Goal: Task Accomplishment & Management: Complete application form

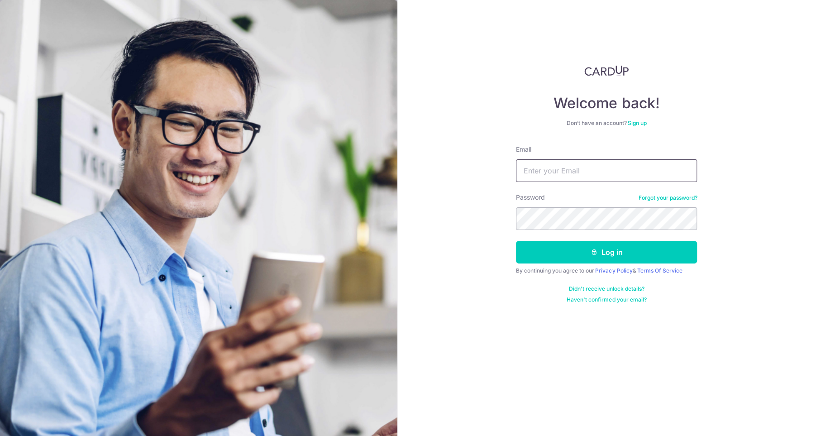
click at [554, 170] on input "Email" at bounding box center [606, 170] width 181 height 23
type input "[EMAIL_ADDRESS][DOMAIN_NAME]"
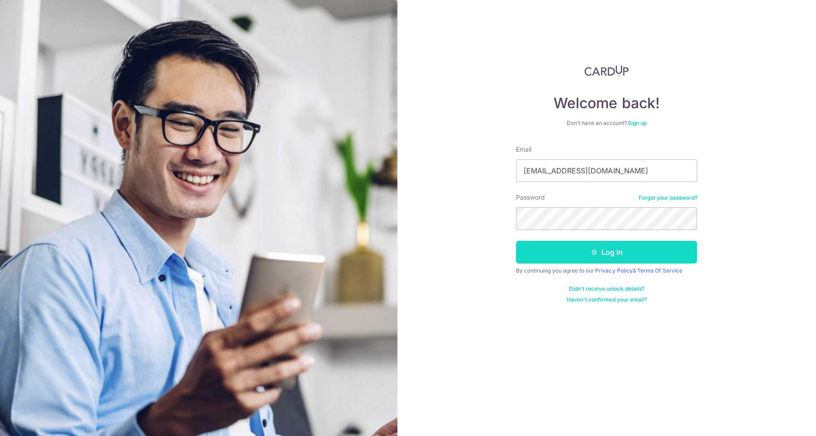
click at [569, 249] on button "Log in" at bounding box center [606, 252] width 181 height 23
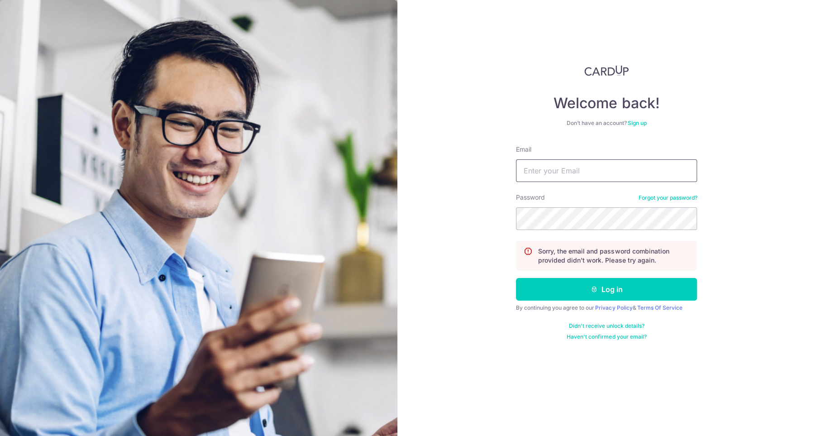
click at [540, 180] on input "Email" at bounding box center [606, 170] width 181 height 23
type input "[EMAIL_ADDRESS][DOMAIN_NAME]"
click at [507, 217] on div "Welcome back! Don’t have an account? Sign up Email yapliling@hotmail.com Passwo…" at bounding box center [606, 218] width 419 height 436
click at [516, 278] on button "Log in" at bounding box center [606, 289] width 181 height 23
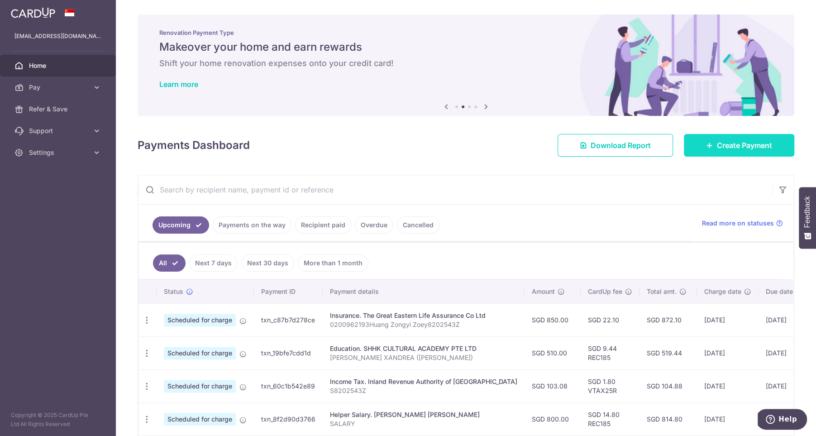
click at [723, 153] on link "Create Payment" at bounding box center [739, 145] width 110 height 23
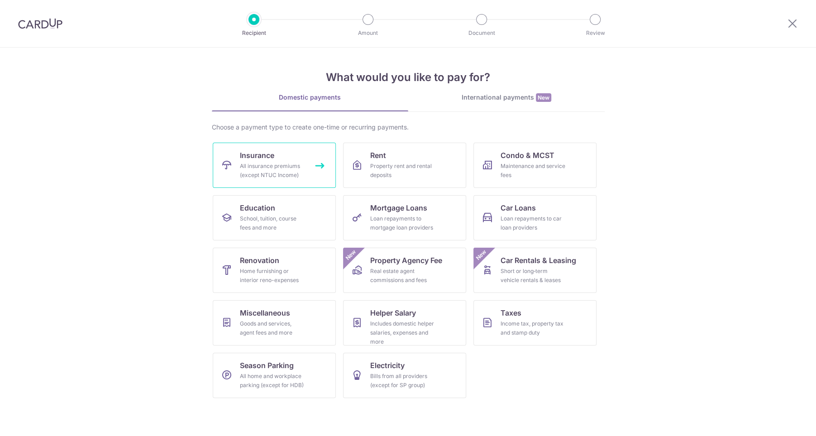
click at [282, 174] on div "All insurance premiums (except NTUC Income)" at bounding box center [272, 171] width 65 height 18
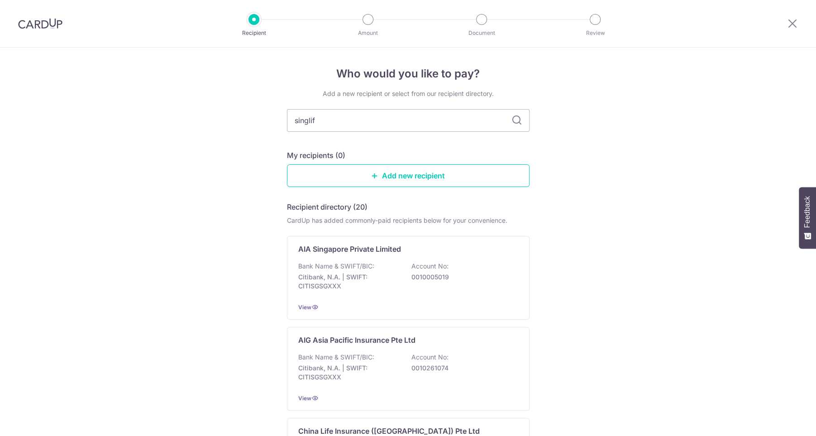
type input "singlife"
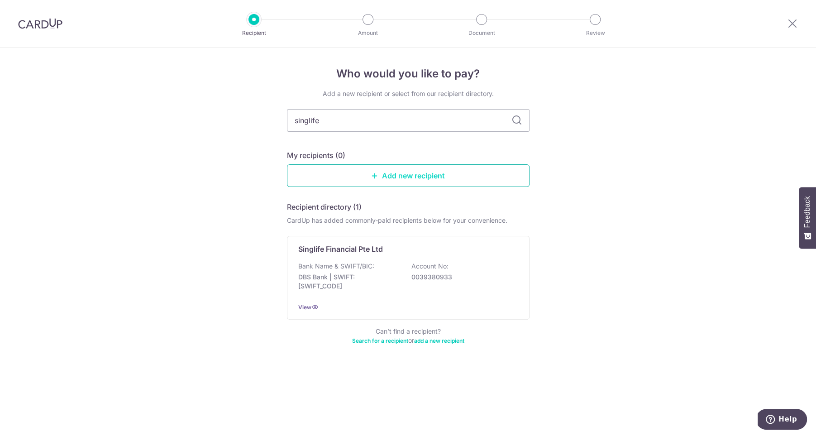
click at [404, 179] on link "Add new recipient" at bounding box center [408, 175] width 243 height 23
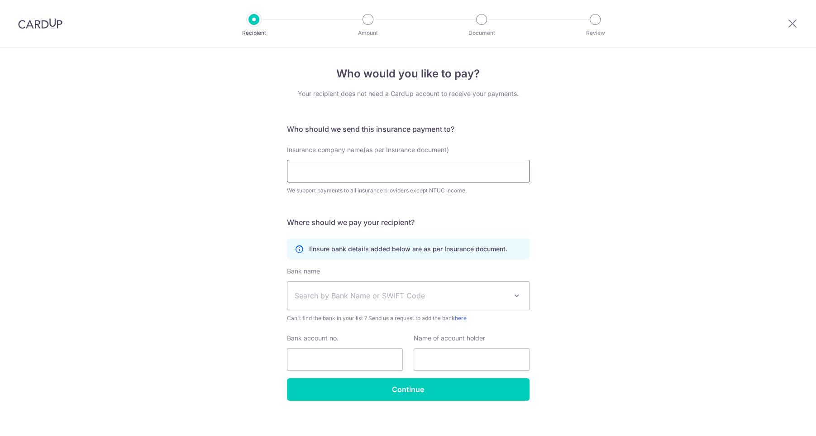
click at [405, 179] on input "Insurance company name(as per Insurance document)" at bounding box center [408, 171] width 243 height 23
type input "singlife"
click at [379, 299] on span "Search by Bank Name or SWIFT Code" at bounding box center [401, 295] width 213 height 11
click at [253, 263] on div "Who would you like to pay? Your recipient does not need a CardUp account to rec…" at bounding box center [408, 246] width 816 height 396
drag, startPoint x: 335, startPoint y: 173, endPoint x: 249, endPoint y: 156, distance: 88.2
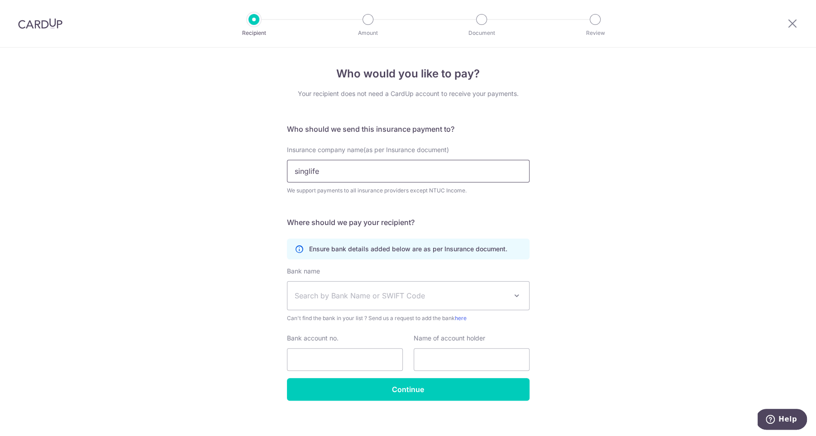
click at [250, 160] on div "Who would you like to pay? Your recipient does not need a CardUp account to rec…" at bounding box center [408, 246] width 816 height 396
click at [53, 22] on img at bounding box center [40, 23] width 44 height 11
